Goal: Use online tool/utility: Utilize a website feature to perform a specific function

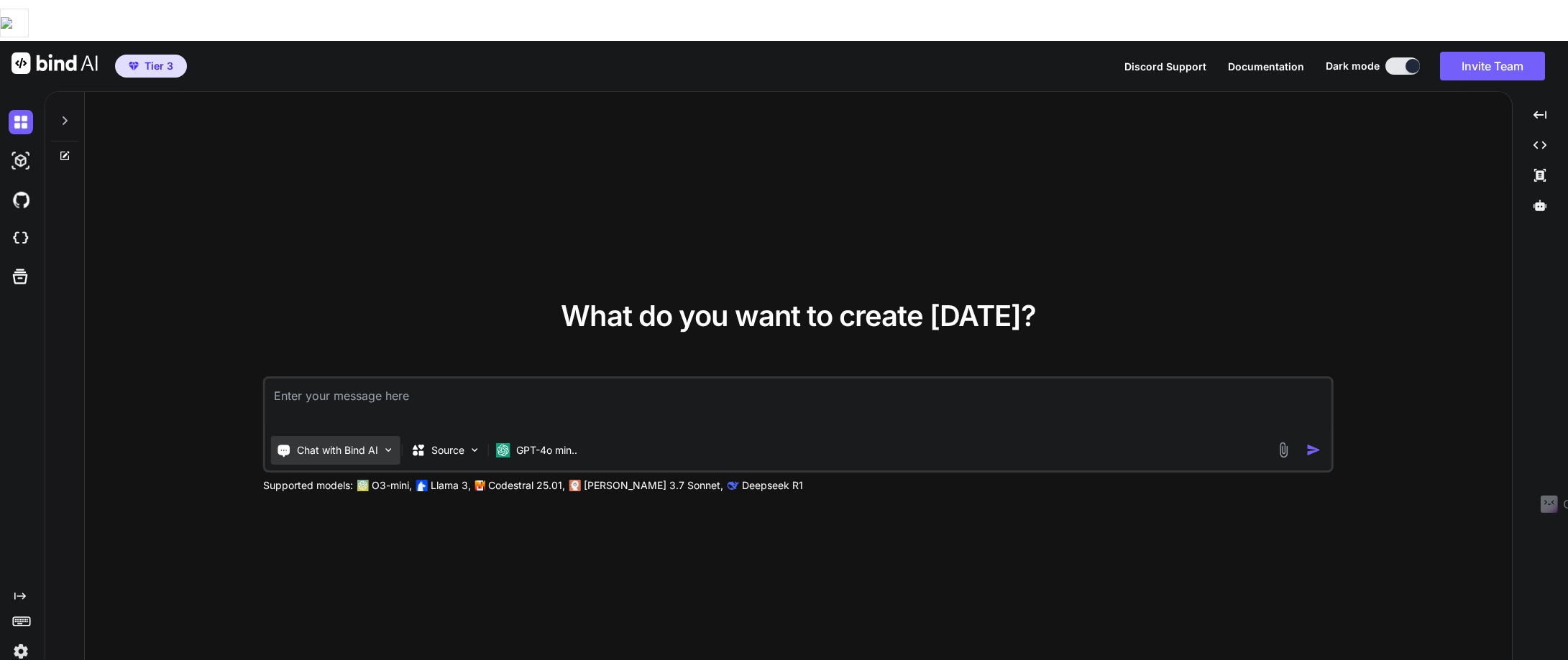
click at [338, 443] on p "Chat with Bind AI" at bounding box center [337, 450] width 81 height 14
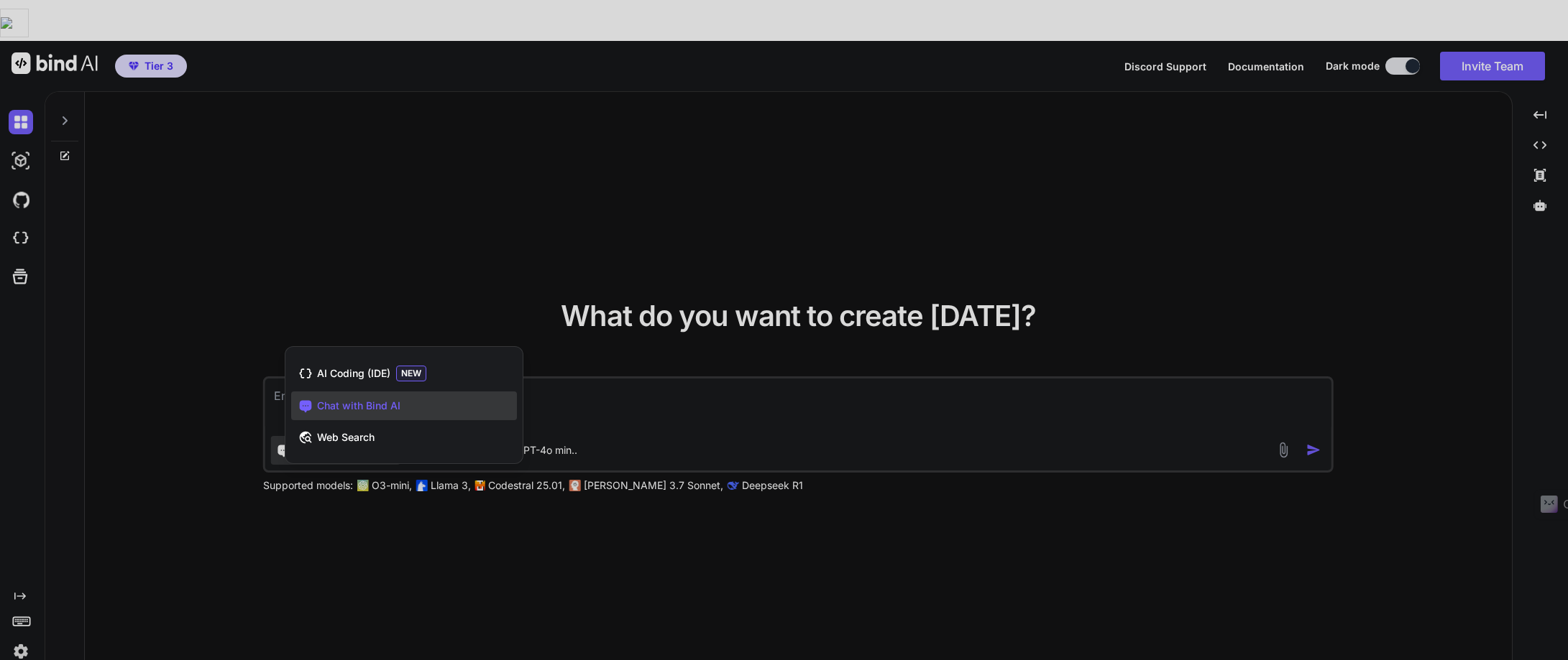
click at [365, 399] on span "Chat with Bind AI" at bounding box center [358, 406] width 83 height 14
type textarea "x"
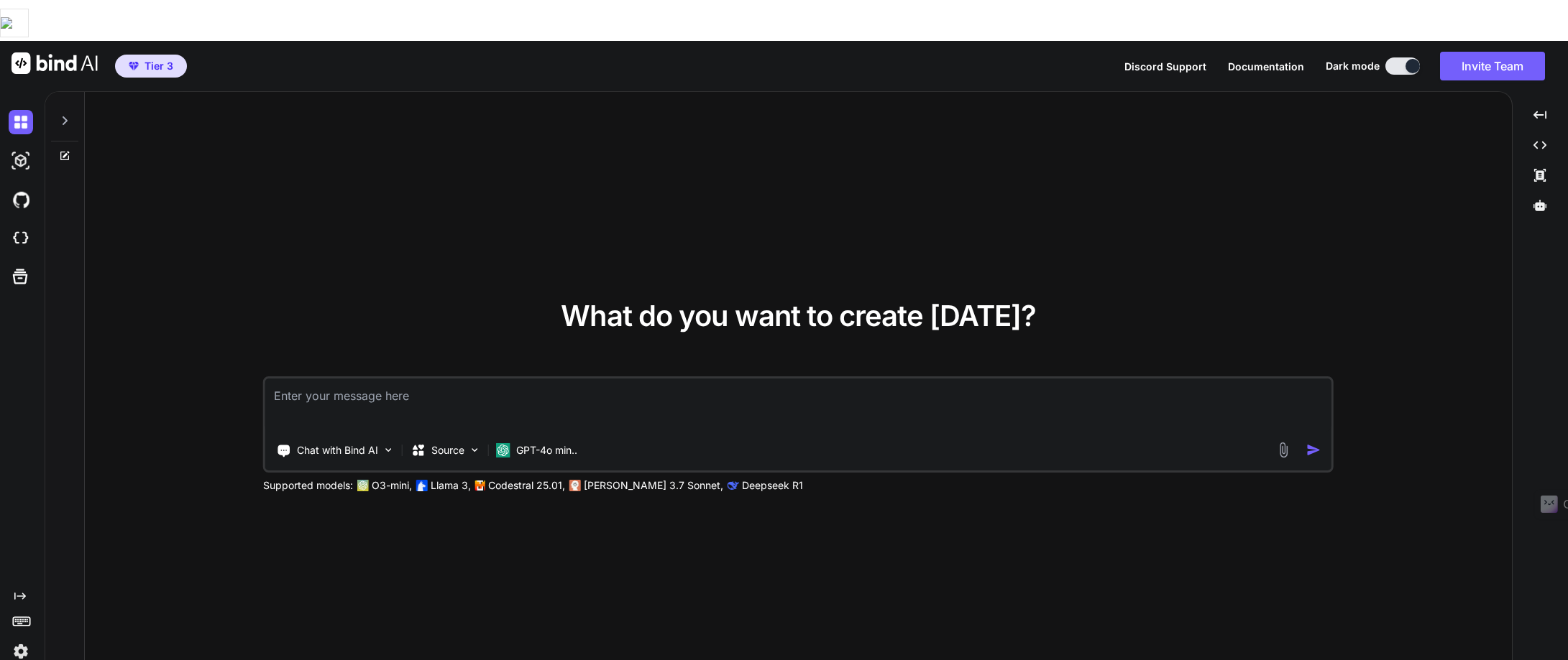
click at [285, 379] on textarea at bounding box center [798, 406] width 1066 height 54
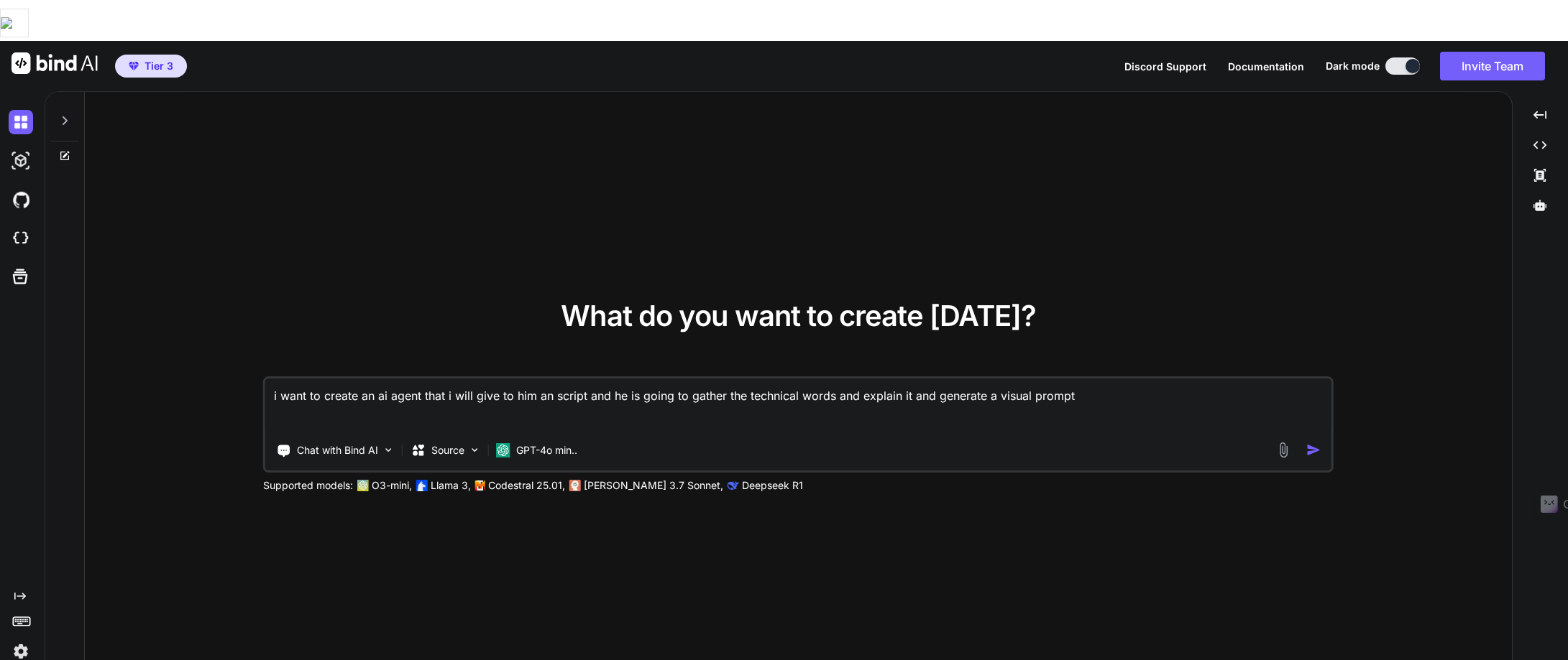
type textarea "i want to create an ai agent that i will give to him an script and he is going …"
click at [1312, 442] on img "button" at bounding box center [1314, 450] width 15 height 15
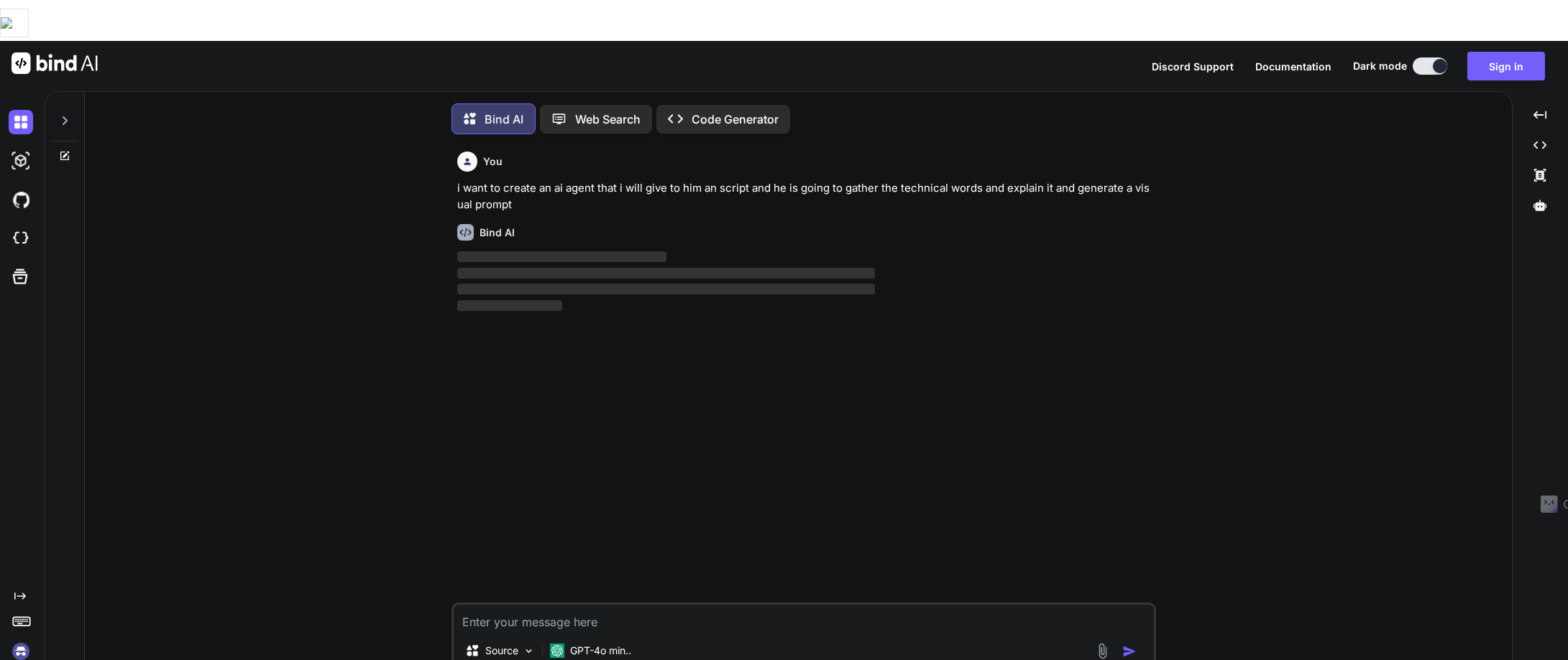
scroll to position [7, 0]
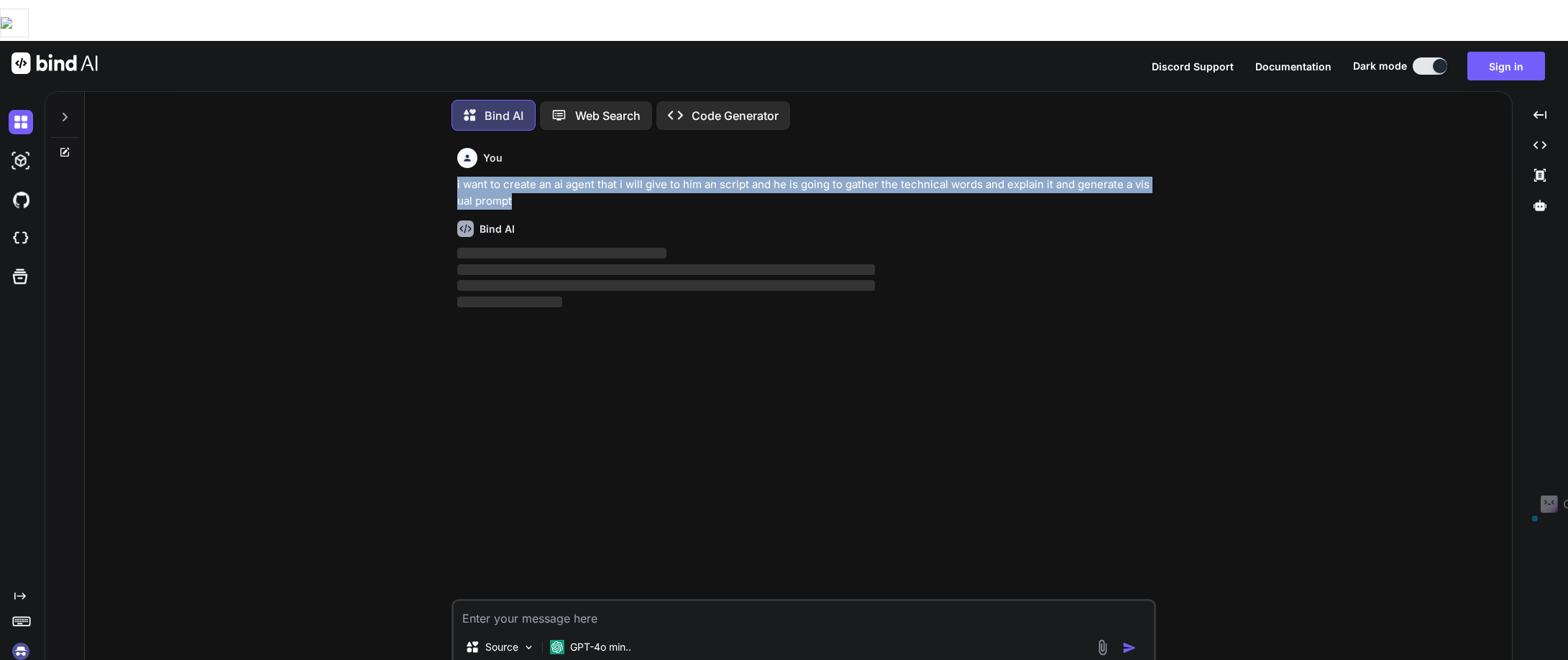
drag, startPoint x: 453, startPoint y: 139, endPoint x: 612, endPoint y: 167, distance: 161.4
click at [612, 167] on div "You i want to create an ai agent that i will give to him an script and he is go…" at bounding box center [804, 422] width 705 height 558
copy p "i want to create an ai agent that i will give to him an script and he is going …"
